Goal: Ask a question

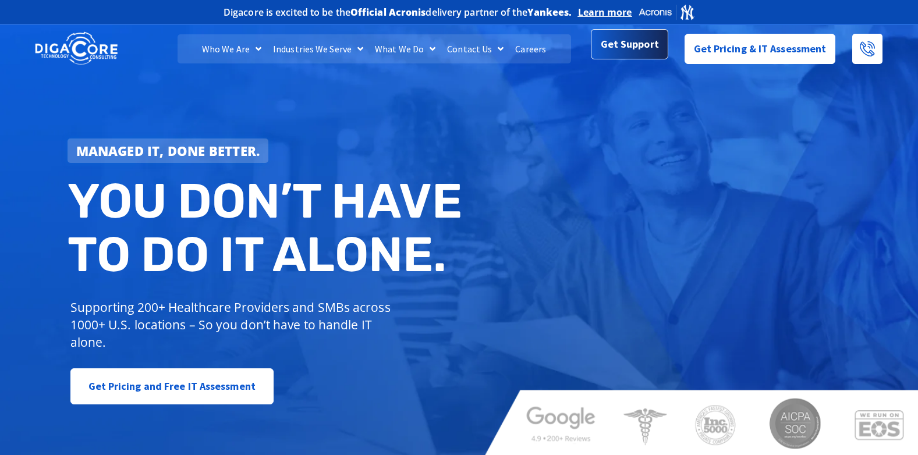
click at [637, 43] on span "Get Support" at bounding box center [630, 44] width 58 height 23
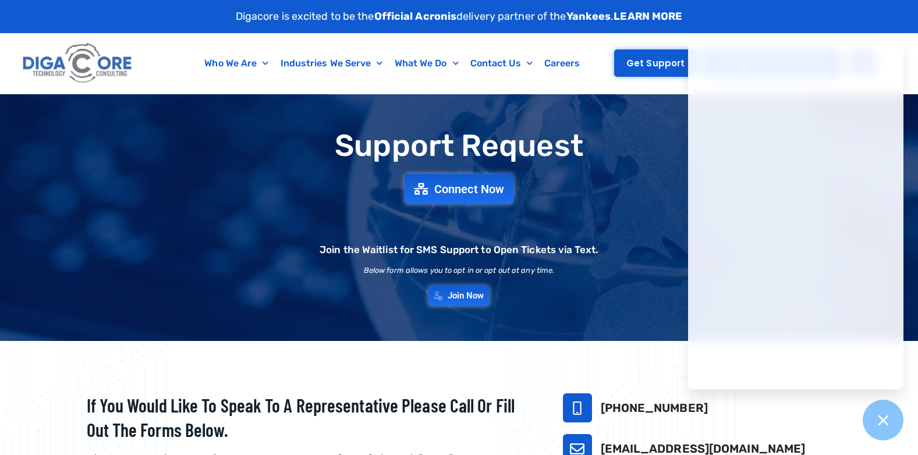
click at [656, 66] on span "Get Support" at bounding box center [655, 63] width 58 height 9
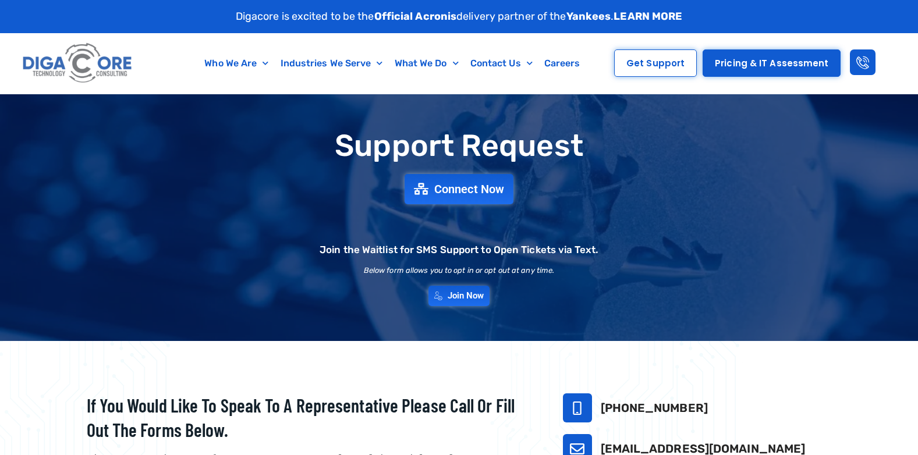
click at [631, 151] on h1 "Support Request" at bounding box center [459, 145] width 803 height 33
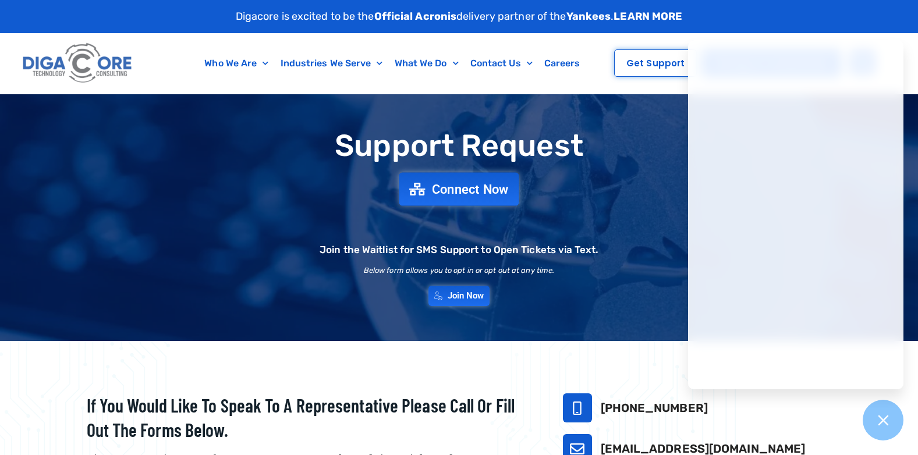
click at [459, 196] on span "Connect Now" at bounding box center [470, 189] width 77 height 13
